Goal: Task Accomplishment & Management: Manage account settings

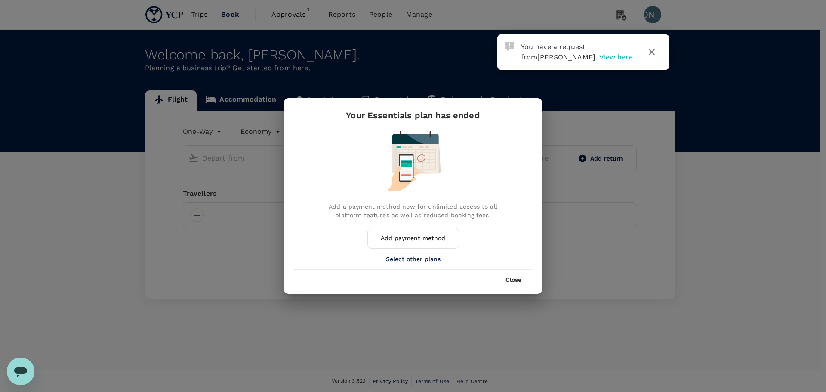
type input "roundtrip"
type input "[GEOGRAPHIC_DATA], [GEOGRAPHIC_DATA] (any)"
type input "Tan Son Nhat Intl (SGN)"
type input "[GEOGRAPHIC_DATA], [GEOGRAPHIC_DATA] (any)"
type input "Tan Son Nhat Intl (SGN)"
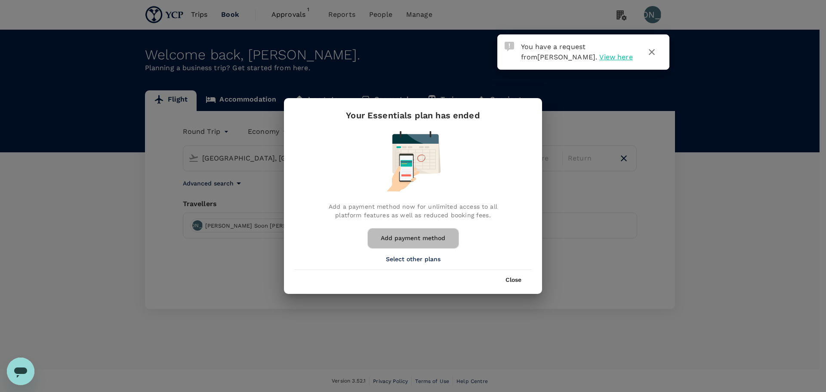
click at [409, 235] on button "Add payment method" at bounding box center [413, 238] width 92 height 21
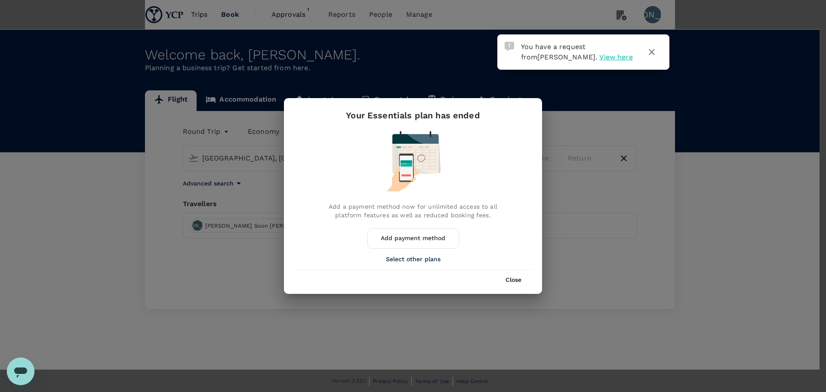
radio input "true"
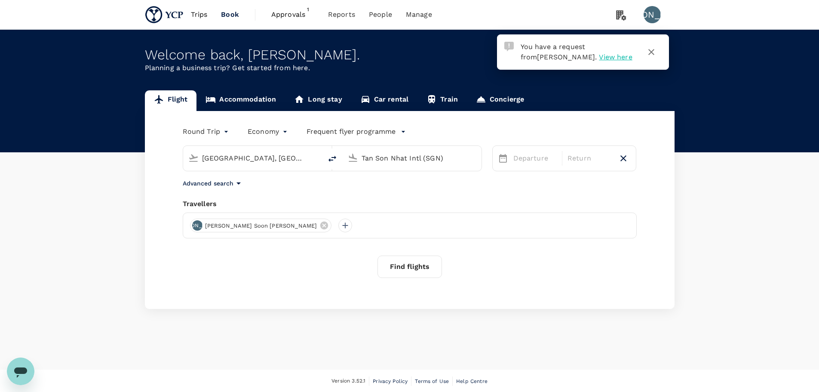
click at [293, 17] on span "Approvals" at bounding box center [292, 14] width 43 height 10
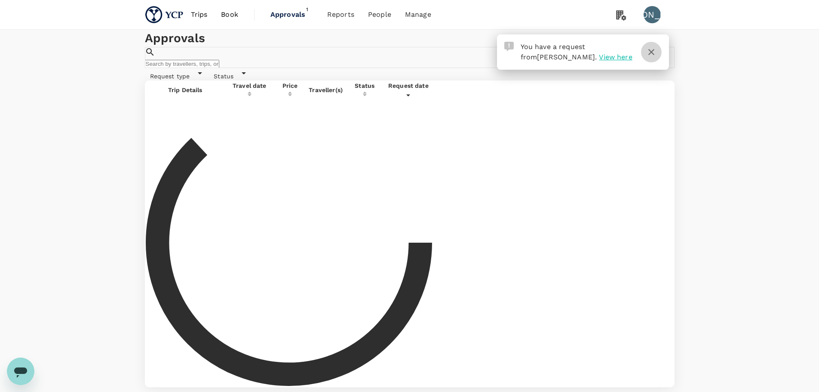
click at [655, 51] on icon "button" at bounding box center [651, 52] width 10 height 10
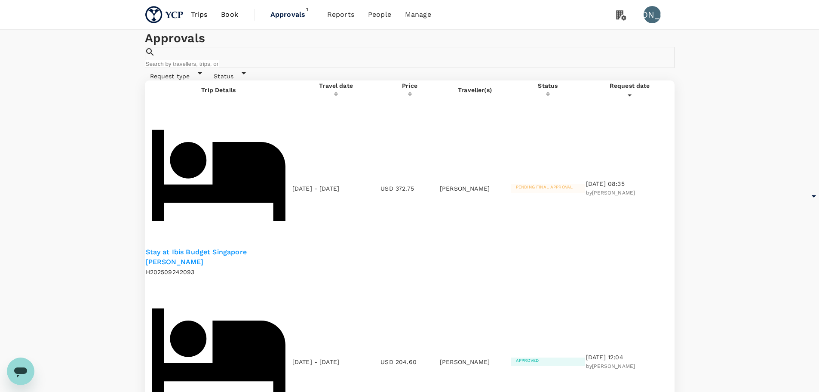
click at [253, 247] on p "Stay at Ibis Budget Singapore [PERSON_NAME]" at bounding box center [219, 257] width 146 height 20
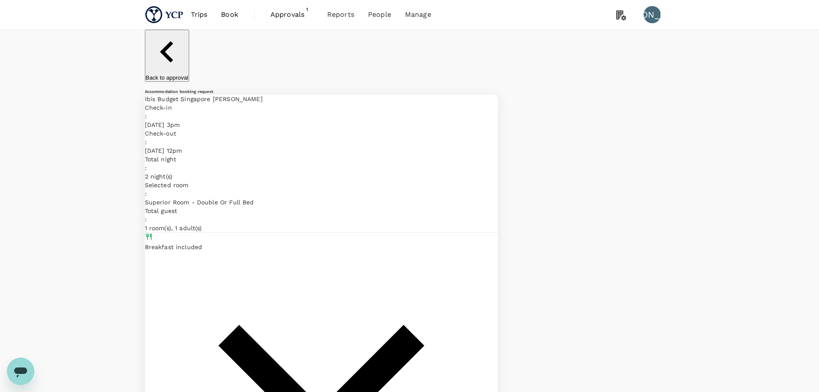
type input "tagged to project COGS"
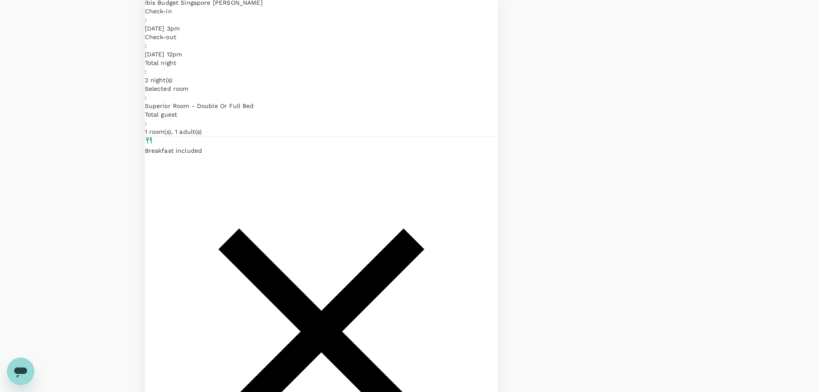
scroll to position [10, 0]
